Goal: Information Seeking & Learning: Learn about a topic

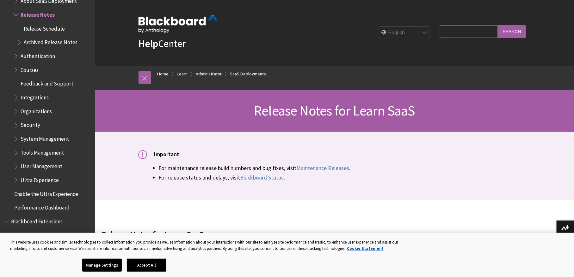
click at [446, 31] on input "Search Query" at bounding box center [469, 31] width 58 height 12
type input "sharepoint"
click at [497, 25] on input "Search" at bounding box center [511, 31] width 28 height 12
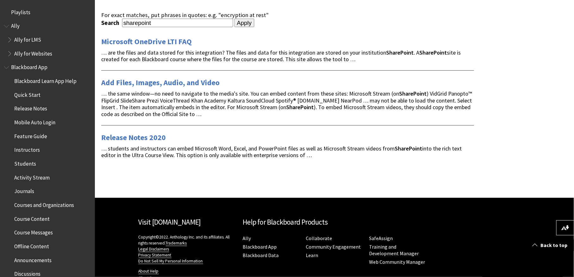
scroll to position [91, 0]
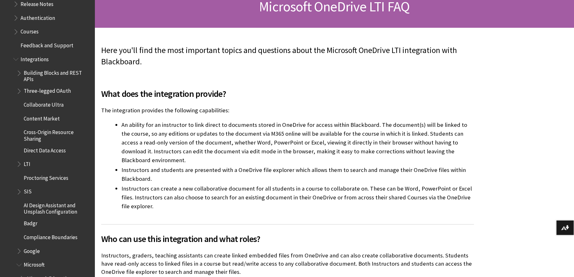
scroll to position [105, 0]
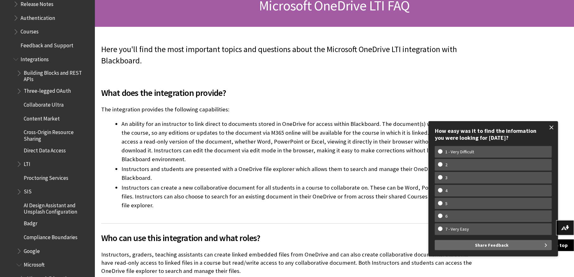
click at [552, 128] on span at bounding box center [551, 127] width 13 height 13
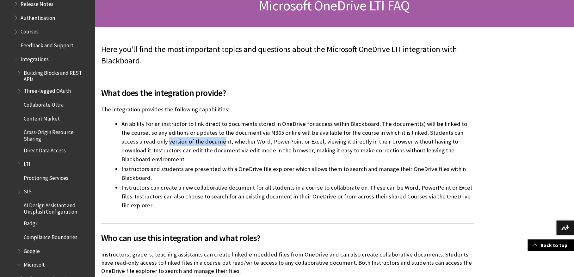
drag, startPoint x: 146, startPoint y: 144, endPoint x: 203, endPoint y: 141, distance: 56.6
click at [202, 141] on li "An ability for an instructor to link direct to documents stored in OneDrive for…" at bounding box center [297, 142] width 352 height 44
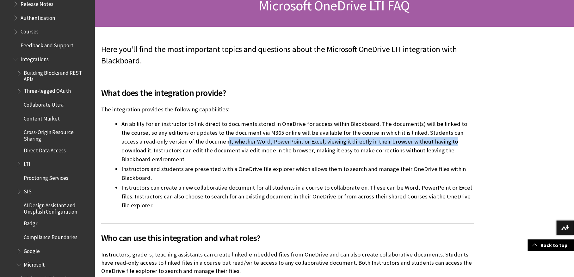
drag, startPoint x: 210, startPoint y: 141, endPoint x: 424, endPoint y: 141, distance: 213.7
click at [424, 141] on li "An ability for an instructor to link direct to documents stored in OneDrive for…" at bounding box center [297, 142] width 352 height 44
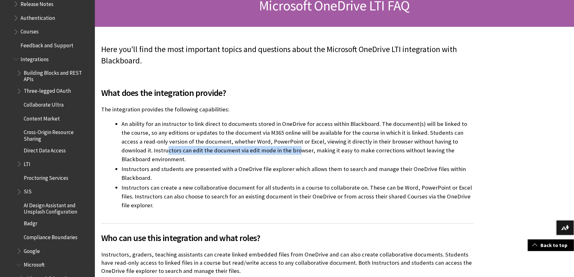
drag, startPoint x: 135, startPoint y: 151, endPoint x: 265, endPoint y: 152, distance: 129.6
click at [265, 152] on li "An ability for an instructor to link direct to documents stored in OneDrive for…" at bounding box center [297, 142] width 352 height 44
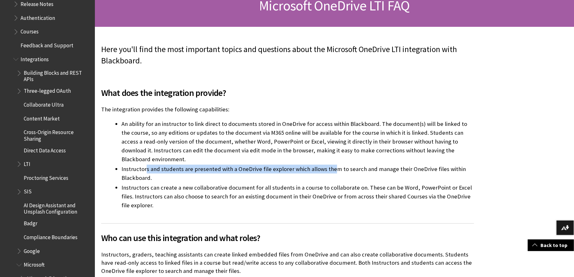
drag, startPoint x: 145, startPoint y: 169, endPoint x: 331, endPoint y: 168, distance: 185.8
click at [331, 168] on li "Instructors and students are presented with a OneDrive file explorer which allo…" at bounding box center [297, 174] width 352 height 18
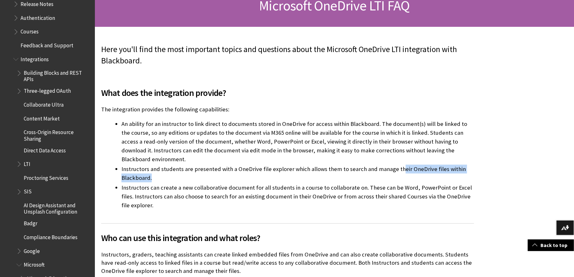
drag, startPoint x: 402, startPoint y: 169, endPoint x: 197, endPoint y: 176, distance: 205.2
click at [197, 176] on li "Instructors and students are presented with a OneDrive file explorer which allo…" at bounding box center [297, 174] width 352 height 18
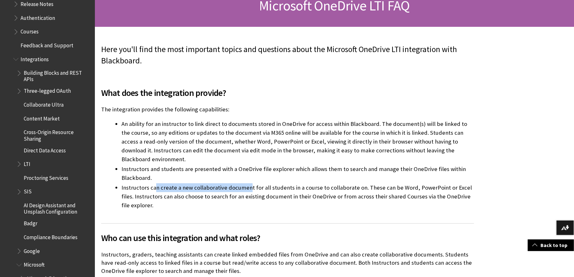
drag, startPoint x: 154, startPoint y: 189, endPoint x: 250, endPoint y: 190, distance: 96.4
click at [248, 190] on li "Instructors can create a new collaborative document for all students in a cours…" at bounding box center [297, 197] width 352 height 27
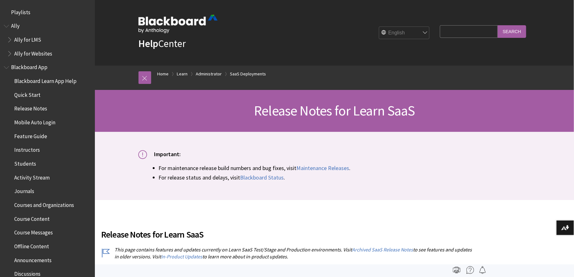
scroll to position [692, 0]
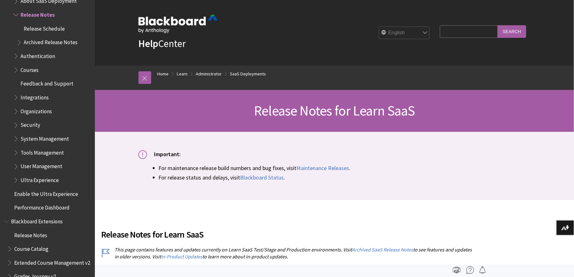
click at [440, 35] on input "Search Query" at bounding box center [469, 31] width 58 height 12
type input "teams"
click at [497, 25] on input "Search" at bounding box center [511, 31] width 28 height 12
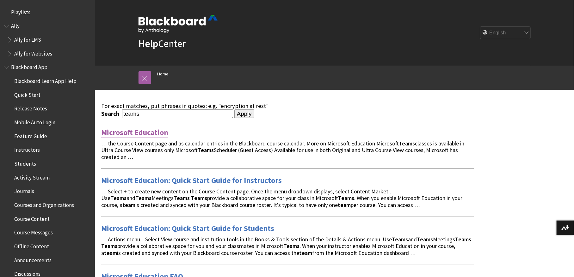
click at [154, 133] on link "Microsoft Education" at bounding box center [134, 133] width 67 height 10
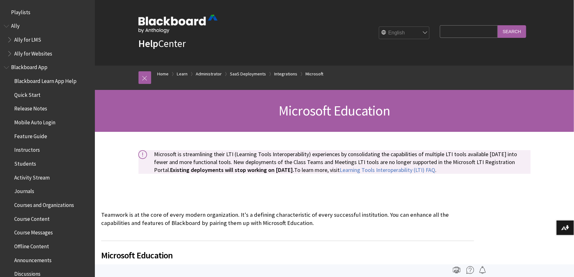
scroll to position [966, 0]
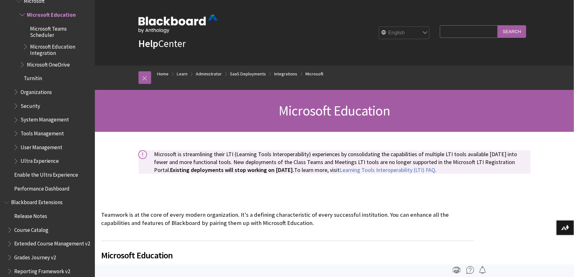
click at [150, 183] on div "Microsoft is streamlining their LTI (Learning Tools Interoperability) experienc…" at bounding box center [334, 162] width 405 height 61
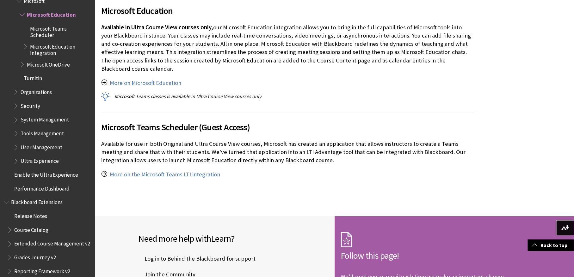
scroll to position [210, 0]
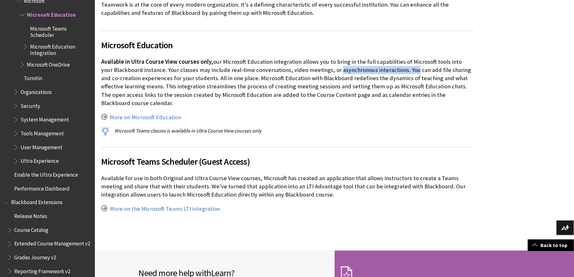
drag, startPoint x: 327, startPoint y: 69, endPoint x: 400, endPoint y: 70, distance: 72.7
click at [400, 70] on p "Available in Ultra Course View courses only, our Microsoft Education integratio…" at bounding box center [287, 83] width 373 height 50
drag, startPoint x: 120, startPoint y: 76, endPoint x: 267, endPoint y: 53, distance: 148.5
click at [210, 75] on p "Available in Ultra Course View courses only, our Microsoft Education integratio…" at bounding box center [287, 83] width 373 height 50
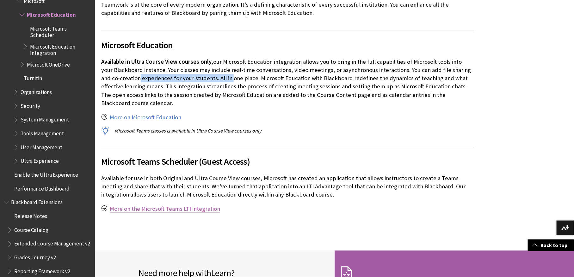
click at [181, 206] on link "More on the Microsoft Teams LTI integration" at bounding box center [165, 209] width 110 height 8
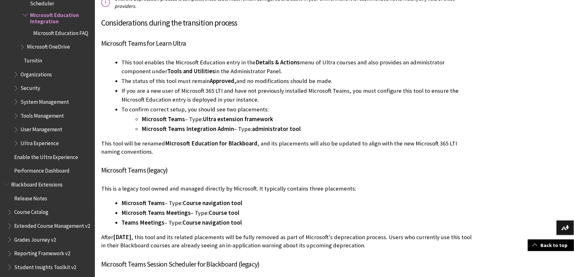
scroll to position [491, 0]
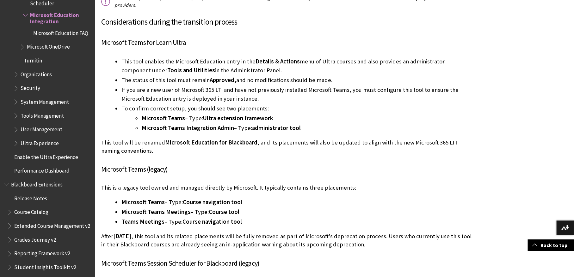
click at [140, 126] on ul "Microsoft Teams – Type: Ultra extension framework Microsoft Teams Integration A…" at bounding box center [297, 123] width 352 height 19
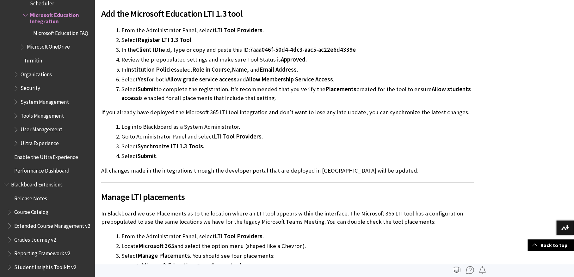
scroll to position [1540, 0]
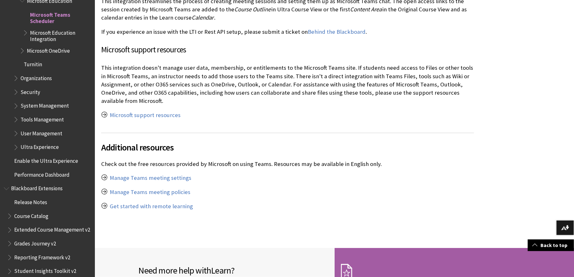
scroll to position [735, 0]
